Goal: Navigation & Orientation: Find specific page/section

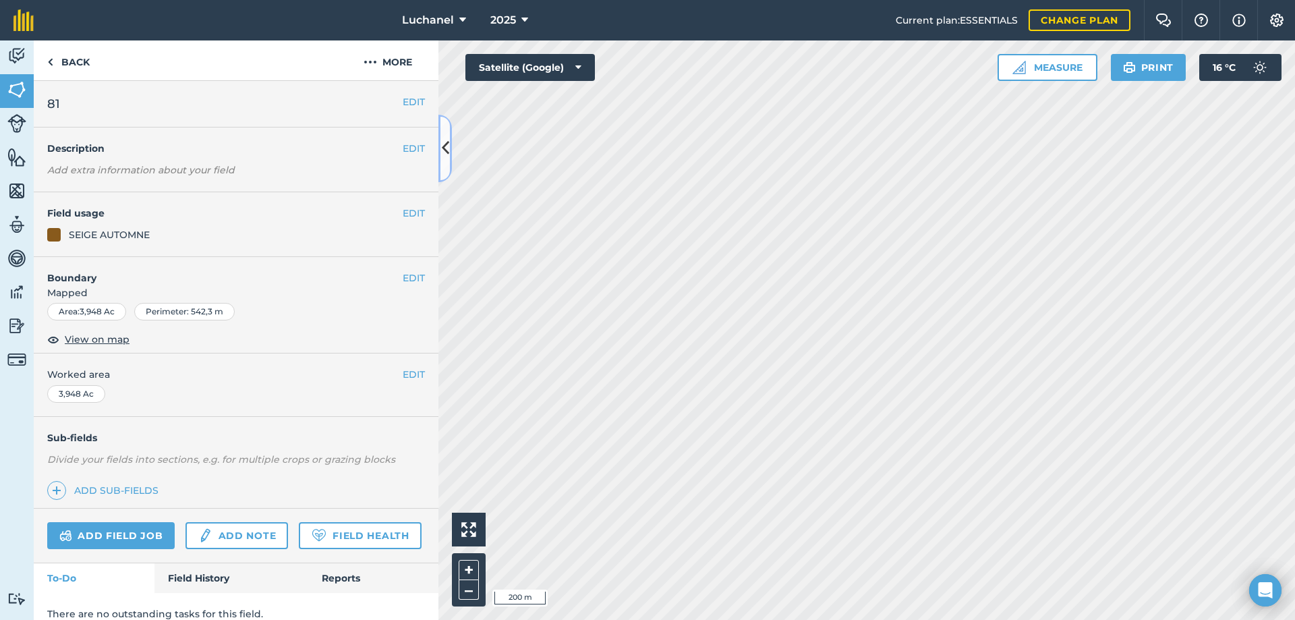
click at [442, 152] on icon at bounding box center [445, 148] width 7 height 24
